Goal: Transaction & Acquisition: Subscribe to service/newsletter

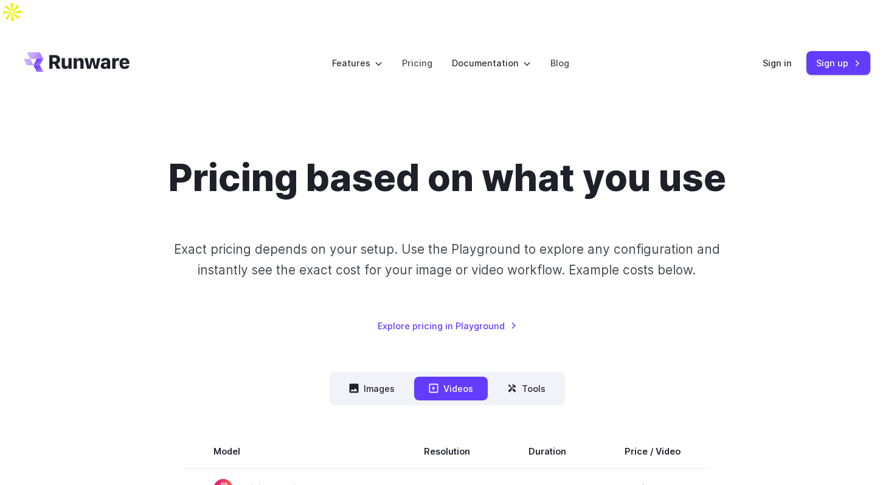
scroll to position [332, 0]
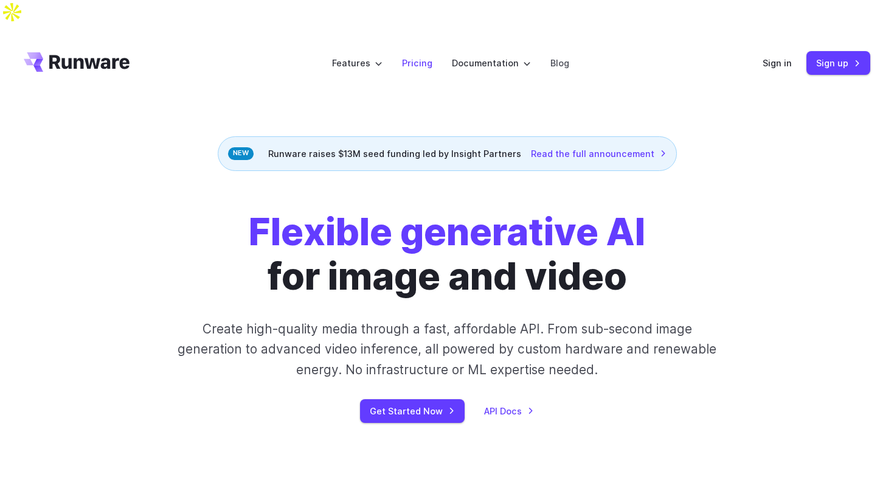
click at [422, 56] on link "Pricing" at bounding box center [417, 63] width 30 height 14
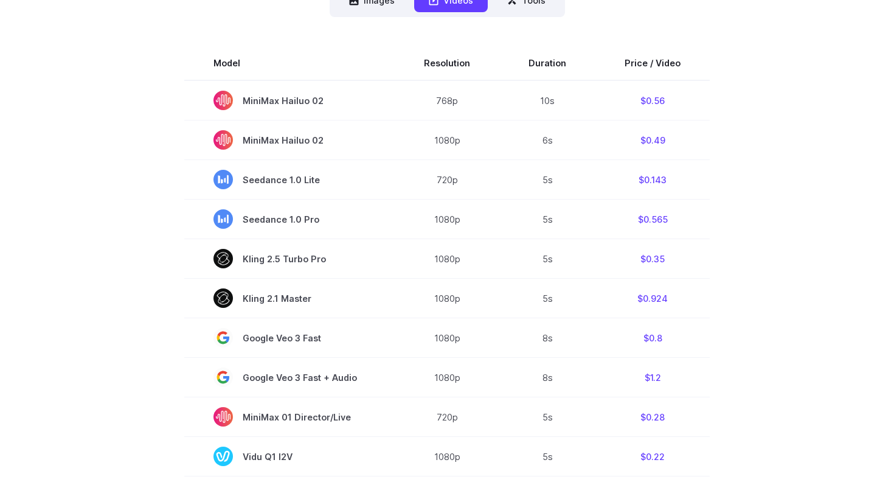
scroll to position [441, 0]
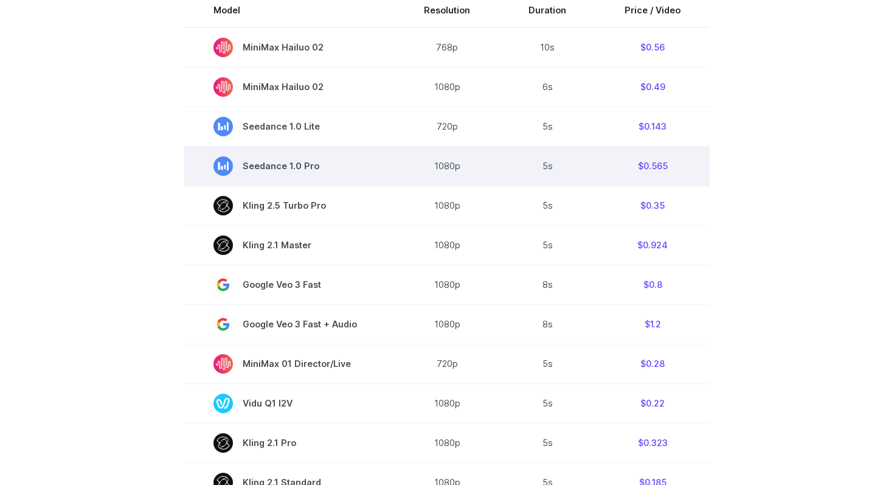
click at [444, 151] on td "1080p" at bounding box center [447, 166] width 105 height 40
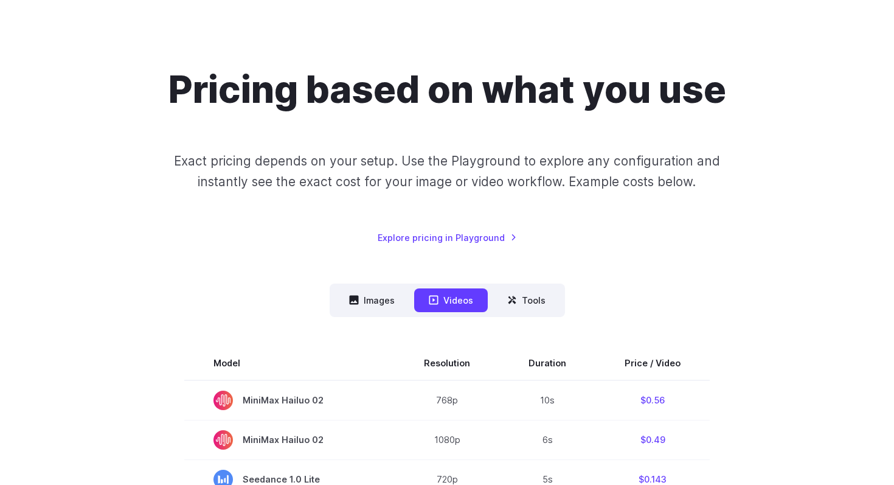
scroll to position [0, 0]
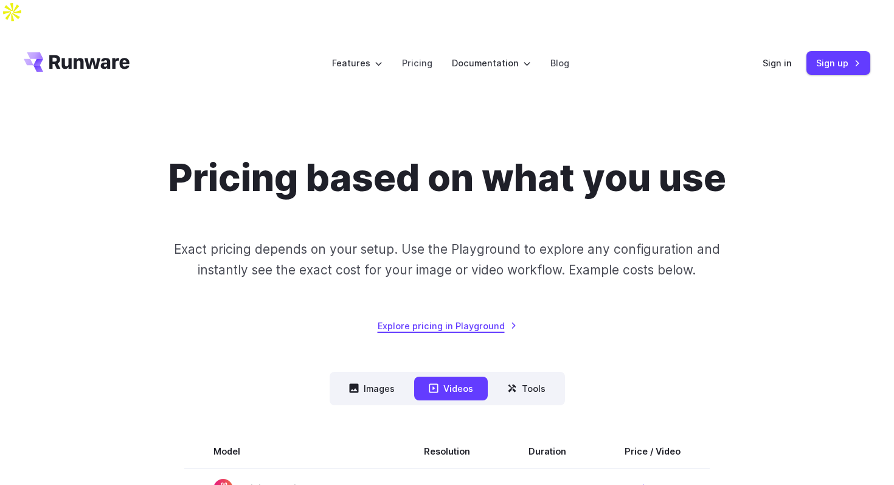
click at [460, 319] on link "Explore pricing in Playground" at bounding box center [447, 326] width 139 height 14
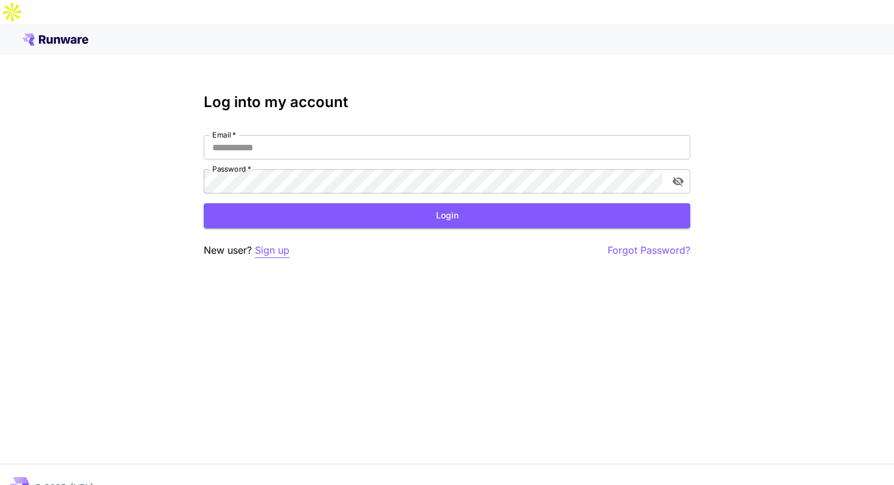
click at [262, 243] on p "Sign up" at bounding box center [272, 250] width 35 height 15
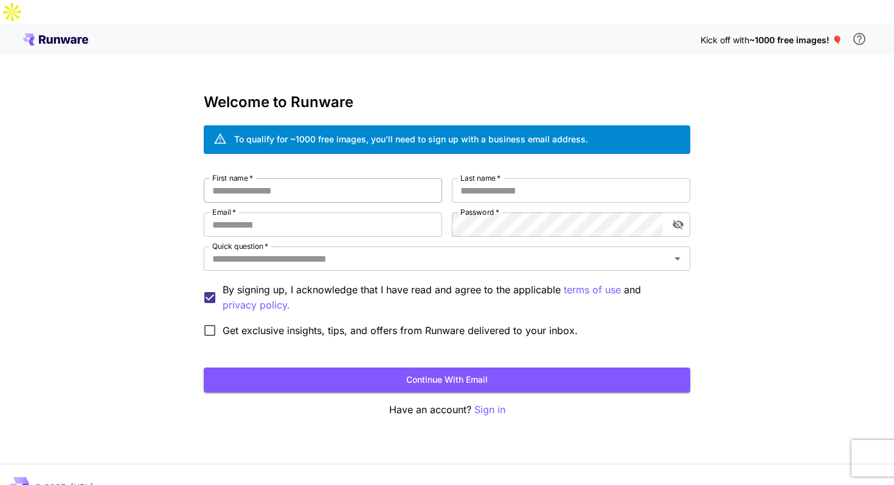
click at [280, 178] on input "First name   *" at bounding box center [323, 190] width 238 height 24
click at [284, 178] on input "First name   *" at bounding box center [323, 190] width 238 height 24
type input "*****"
type input "*"
type input "**********"
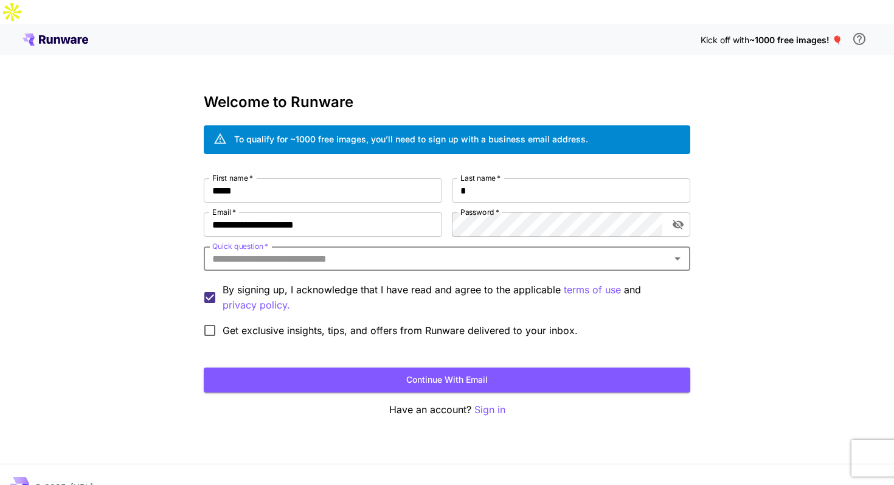
click at [462, 250] on input "Quick question   *" at bounding box center [436, 258] width 459 height 17
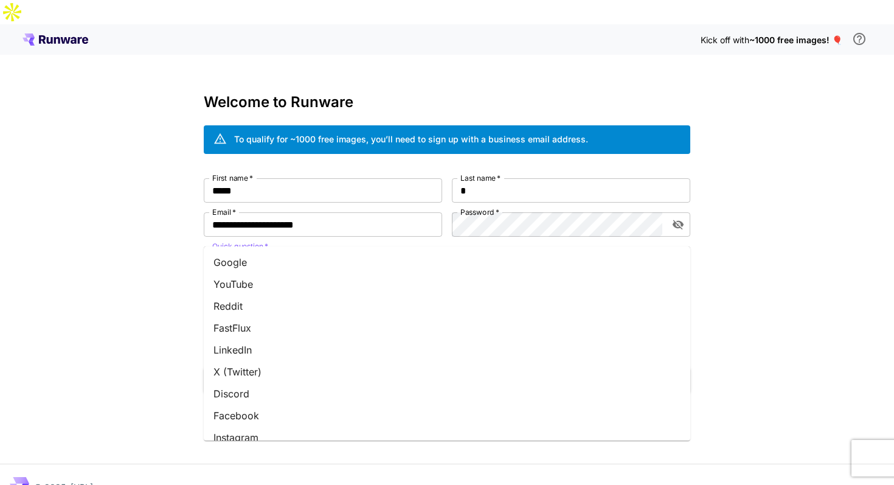
click at [456, 262] on li "Google" at bounding box center [447, 262] width 487 height 22
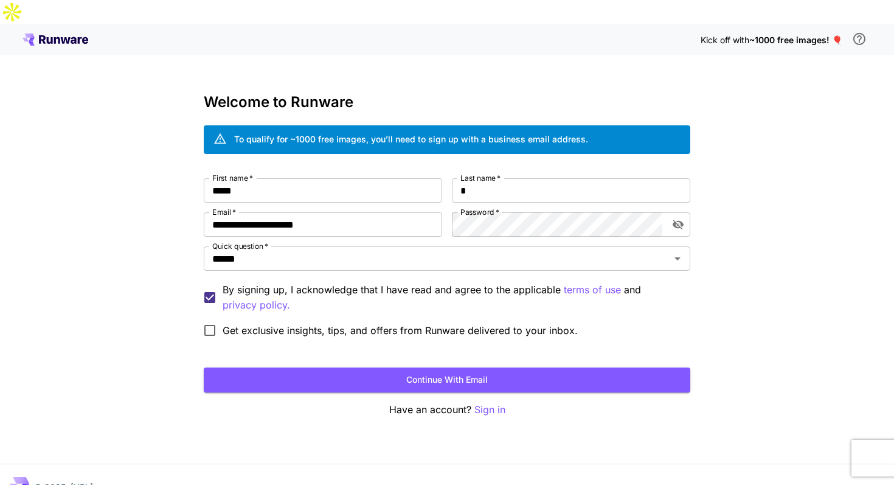
click at [404, 323] on span "Get exclusive insights, tips, and offers from Runware delivered to your inbox." at bounding box center [400, 330] width 355 height 15
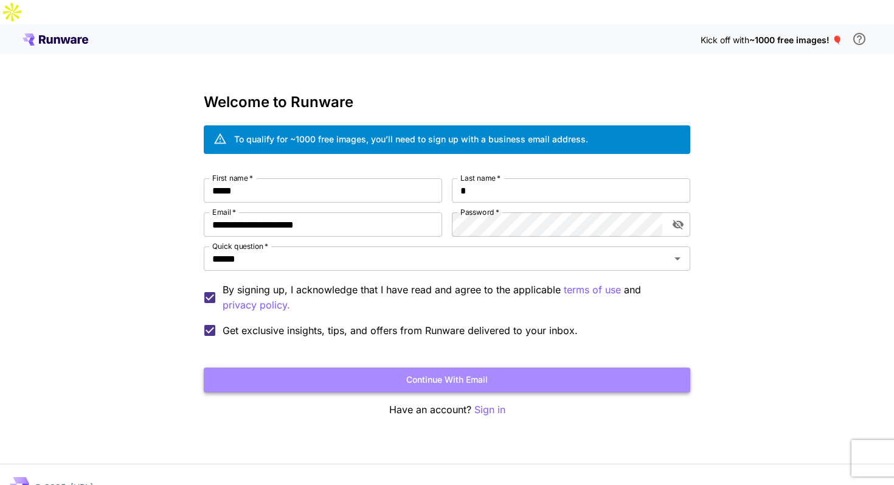
click at [403, 367] on button "Continue with email" at bounding box center [447, 379] width 487 height 25
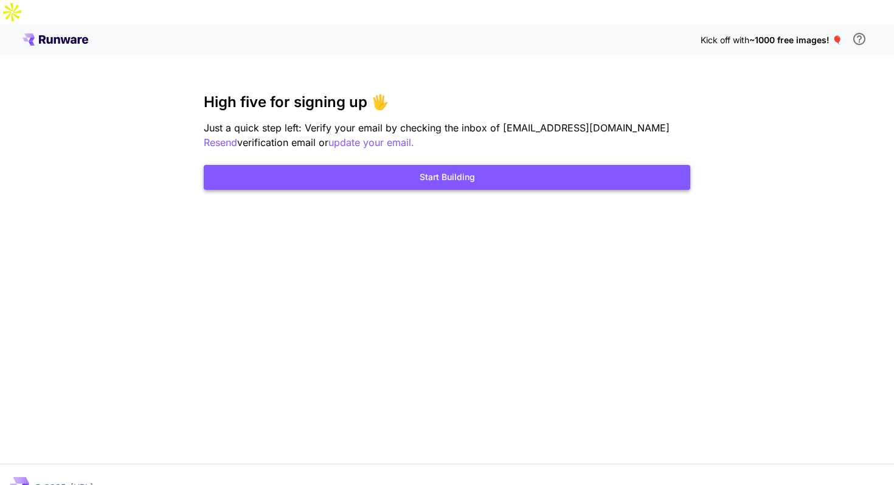
click at [454, 165] on button "Start Building" at bounding box center [447, 177] width 487 height 25
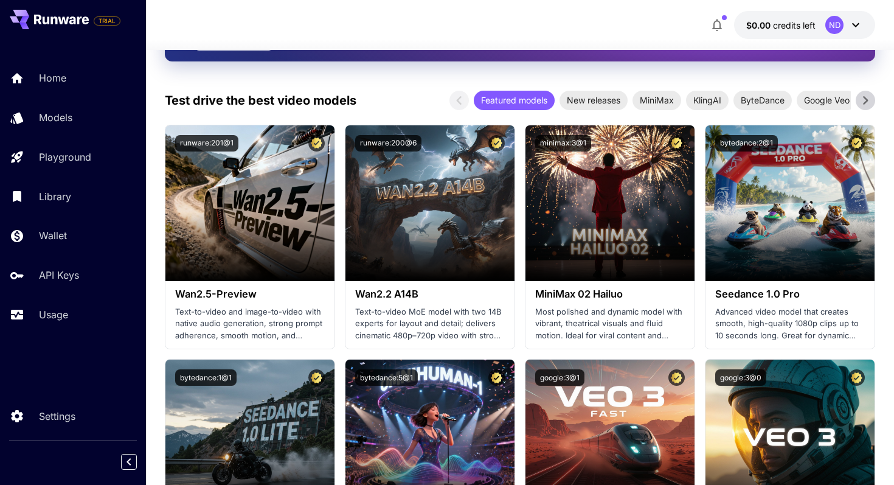
scroll to position [397, 0]
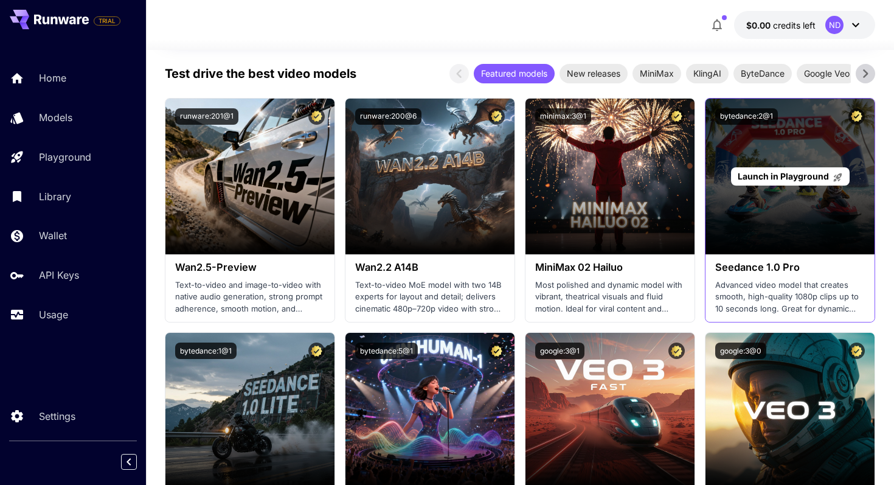
click at [745, 180] on div "Launch in Playground" at bounding box center [790, 177] width 169 height 156
click at [767, 171] on span "Launch in Playground" at bounding box center [783, 176] width 91 height 10
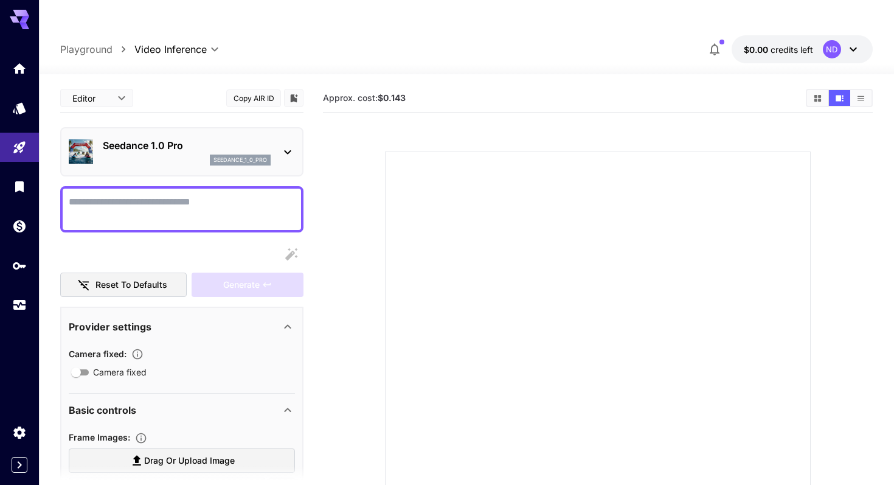
click at [361, 87] on div "Approx. cost: $0.143" at bounding box center [598, 98] width 550 height 29
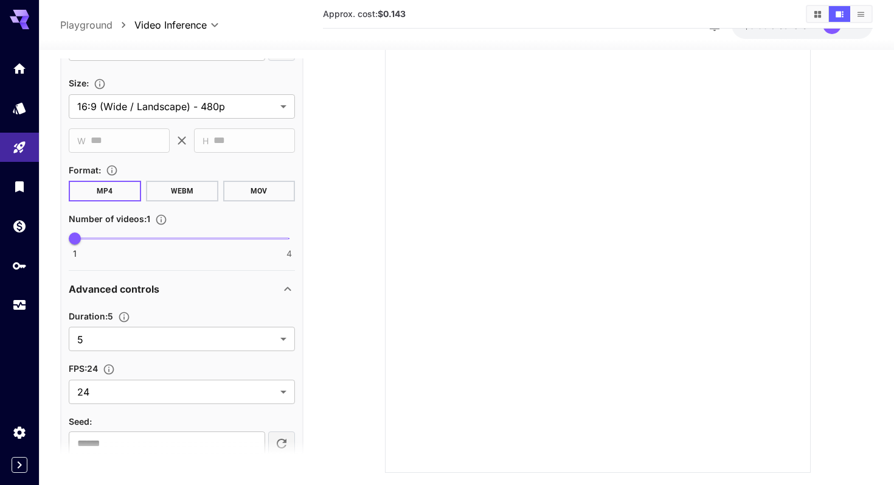
scroll to position [286, 0]
